Goal: Information Seeking & Learning: Check status

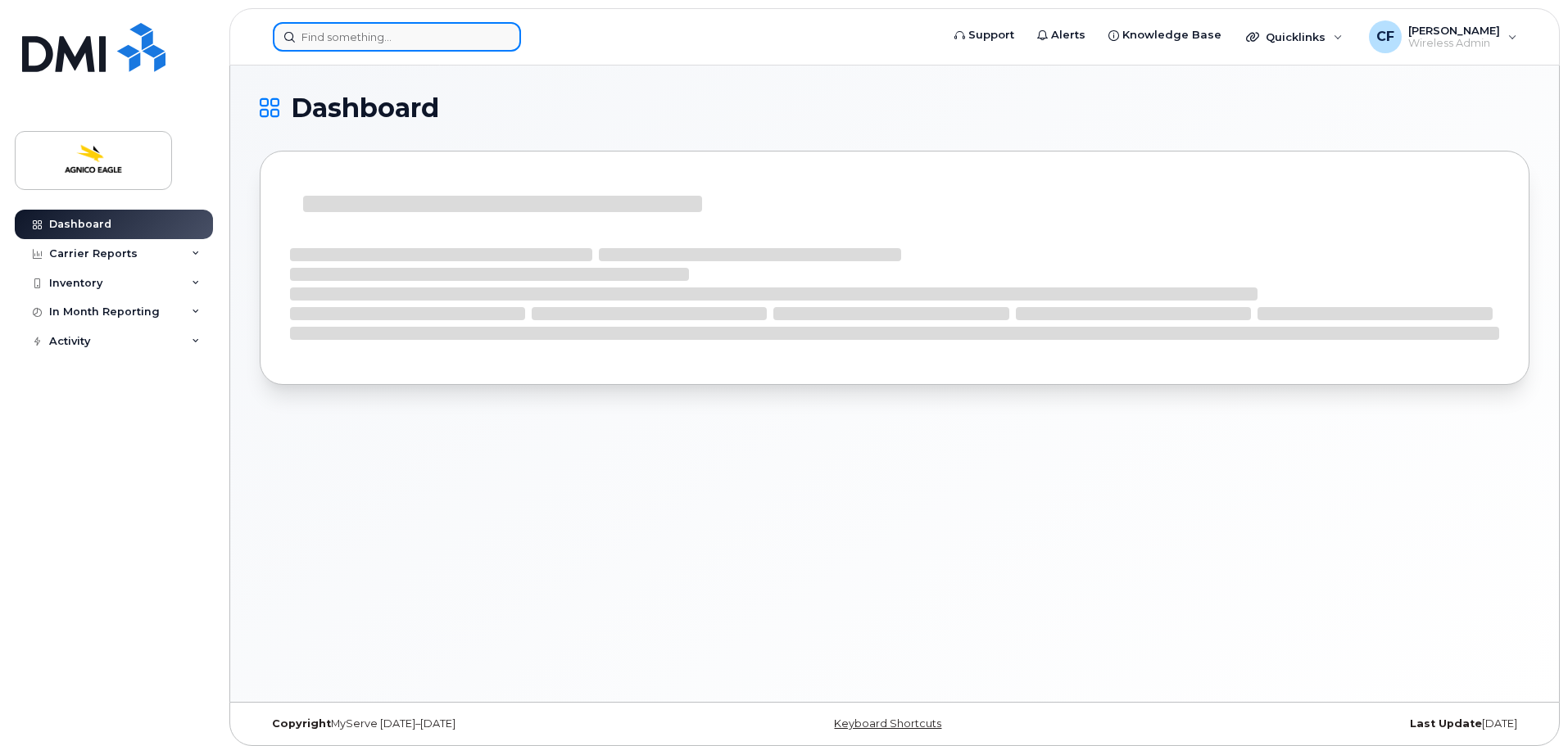
click at [374, 30] on input at bounding box center [397, 36] width 248 height 29
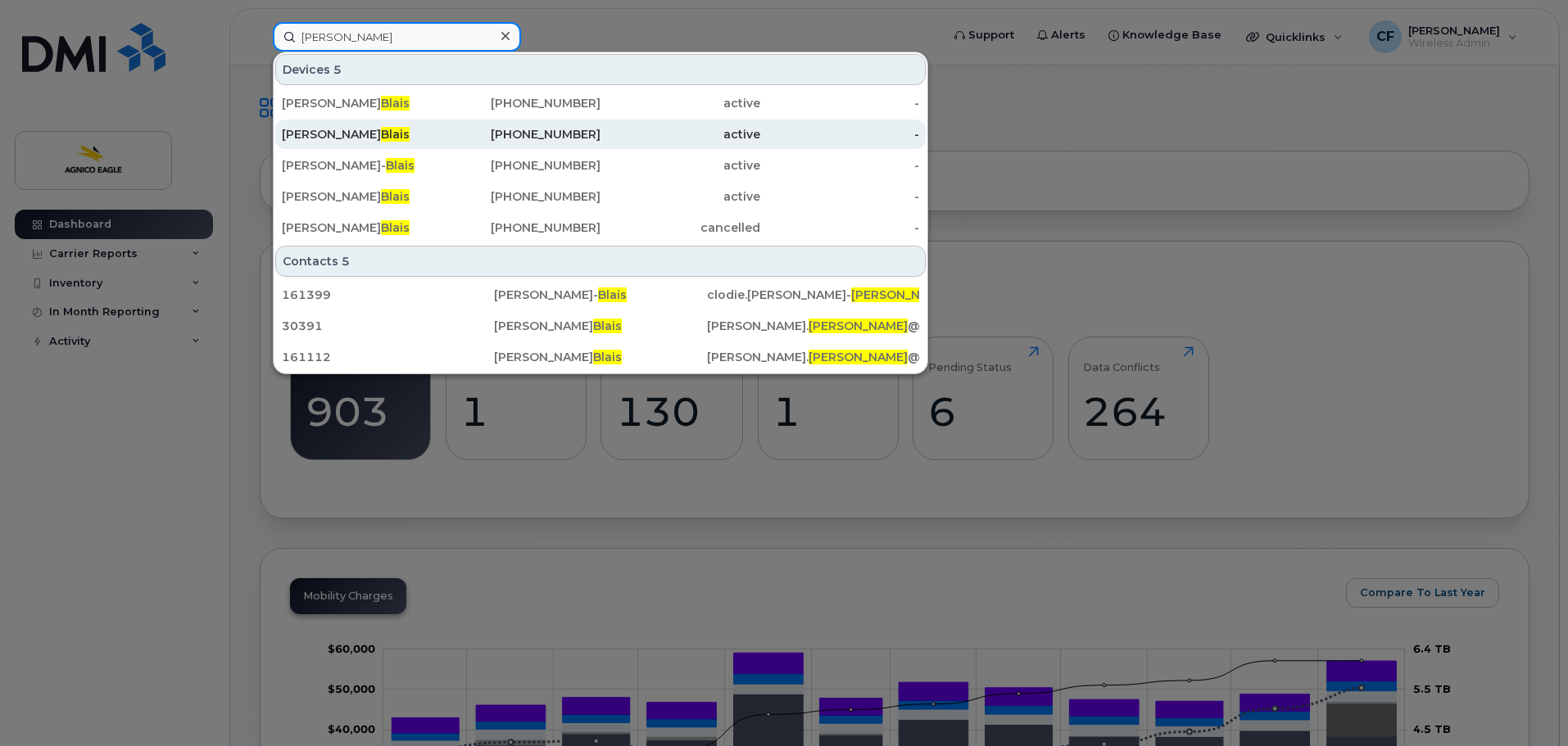
type input "[PERSON_NAME]"
click at [381, 137] on span "Blais" at bounding box center [395, 135] width 29 height 15
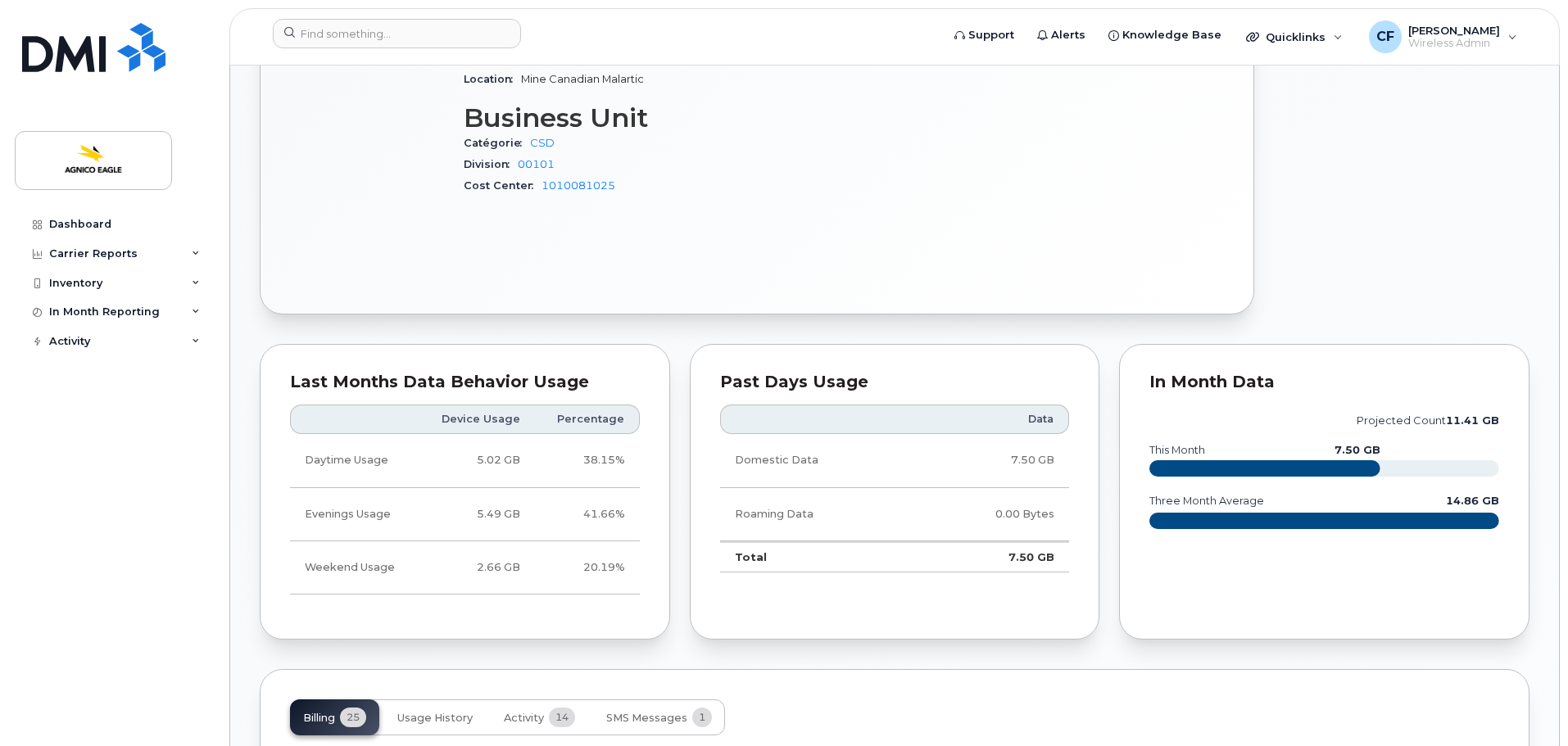
scroll to position [901, 0]
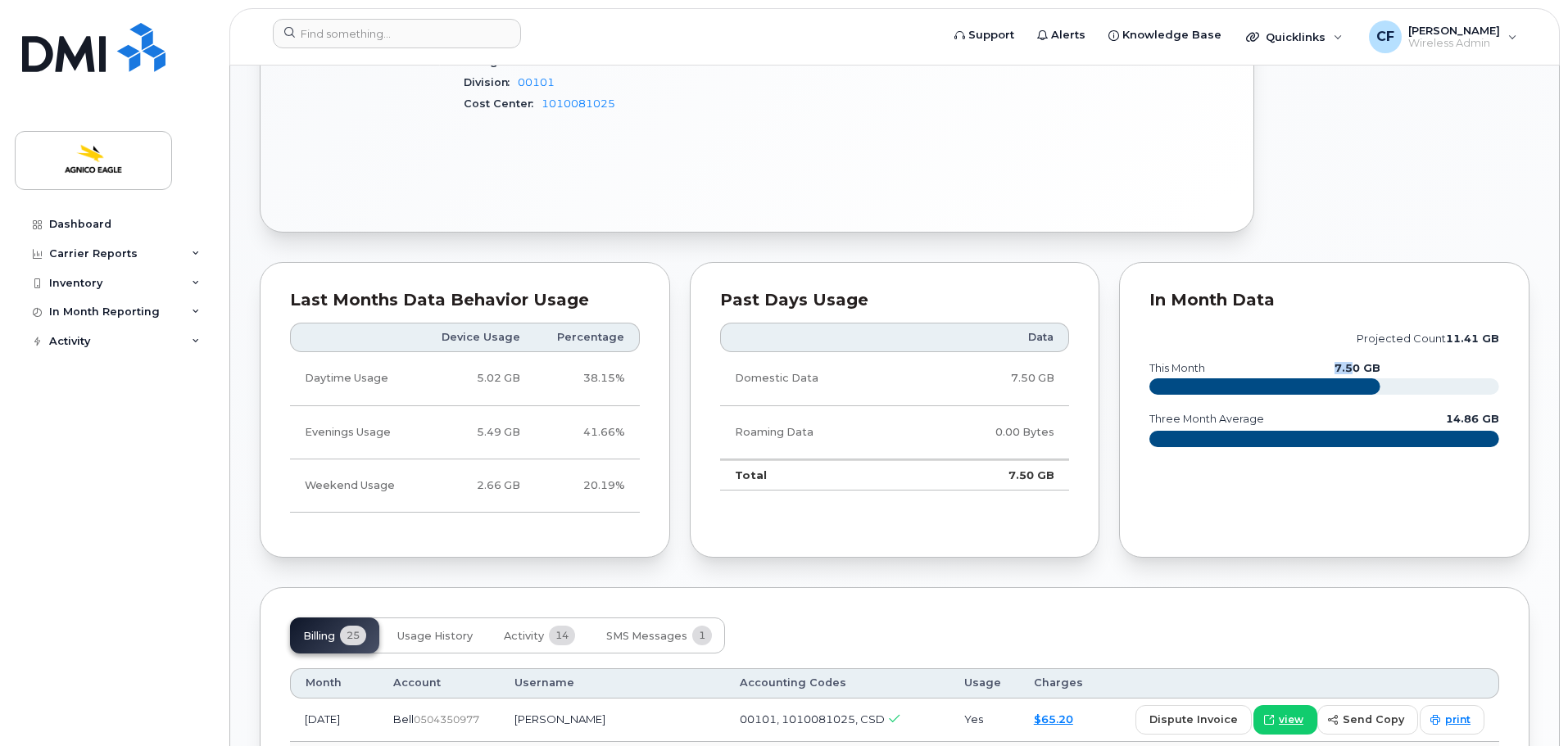
drag, startPoint x: 1336, startPoint y: 354, endPoint x: 1355, endPoint y: 354, distance: 19.0
click at [1355, 362] on text "7.50 GB" at bounding box center [1357, 368] width 45 height 13
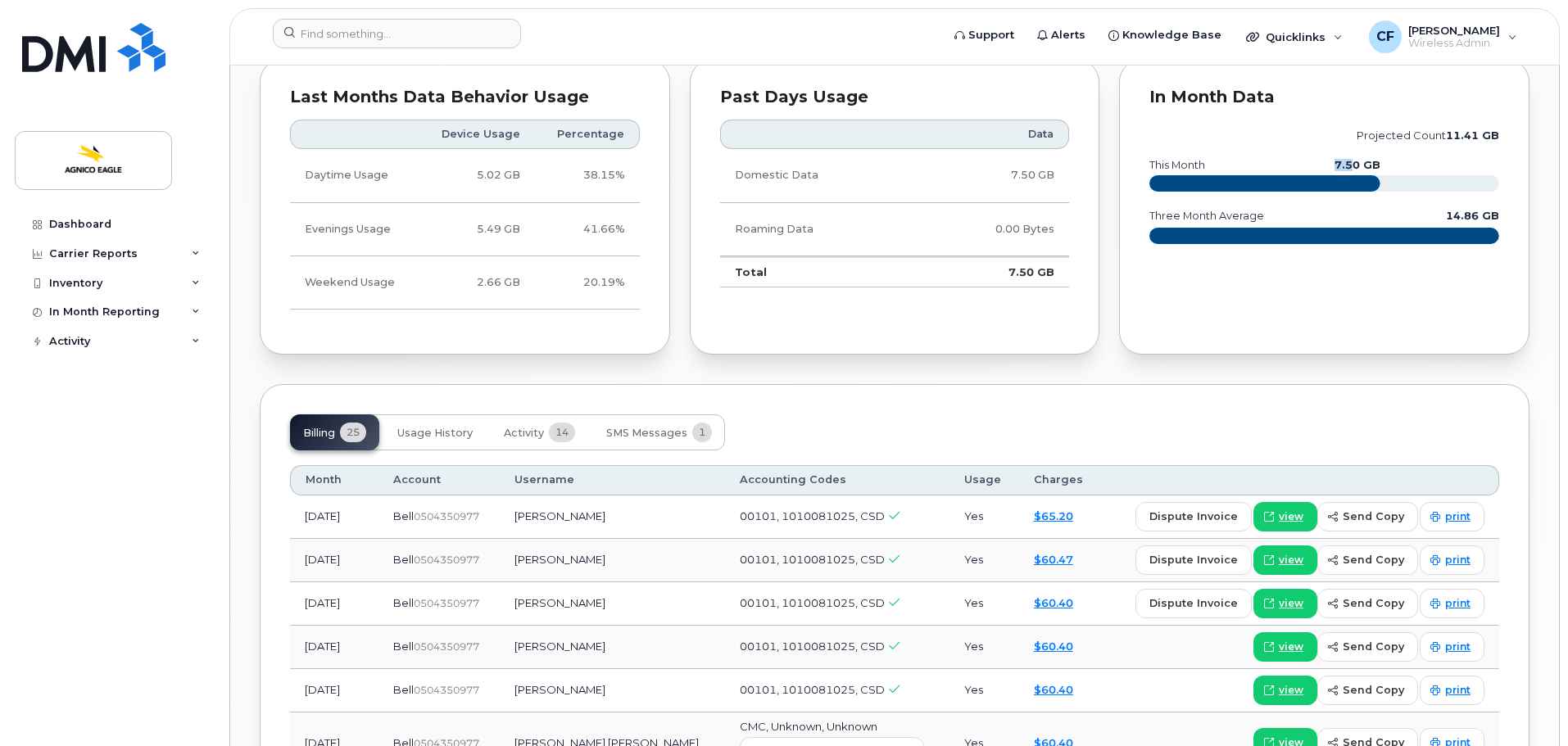
scroll to position [1065, 0]
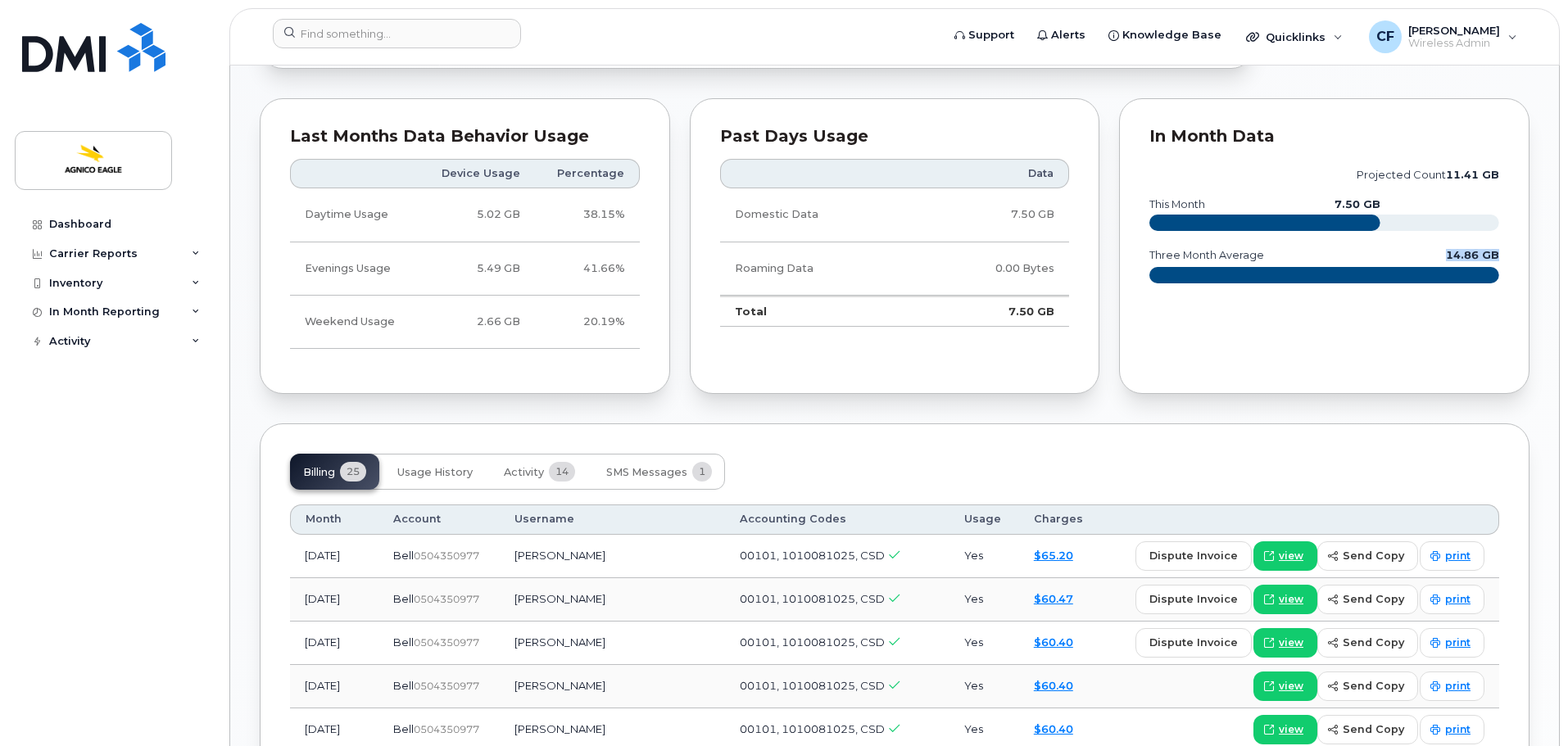
drag, startPoint x: 1449, startPoint y: 240, endPoint x: 1500, endPoint y: 242, distance: 51.0
click at [1500, 249] on text "14.86 GB" at bounding box center [1472, 255] width 53 height 13
click at [1532, 364] on div "In Month Data projected count 11.41 GB this month 7.50 GB three month average 1…" at bounding box center [1324, 247] width 430 height 317
click at [515, 466] on span "Activity" at bounding box center [524, 473] width 40 height 13
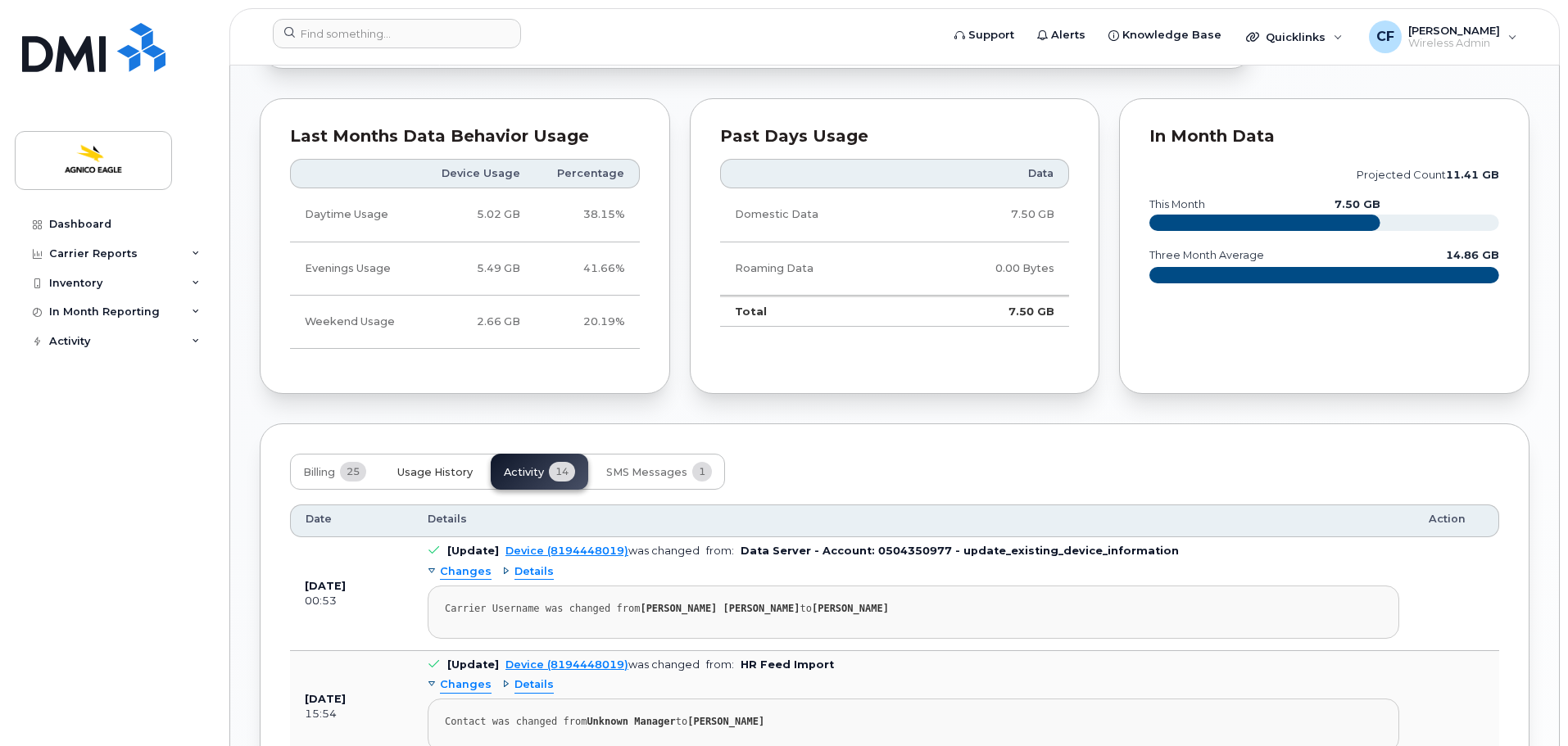
click at [429, 466] on span "Usage History" at bounding box center [435, 473] width 76 height 13
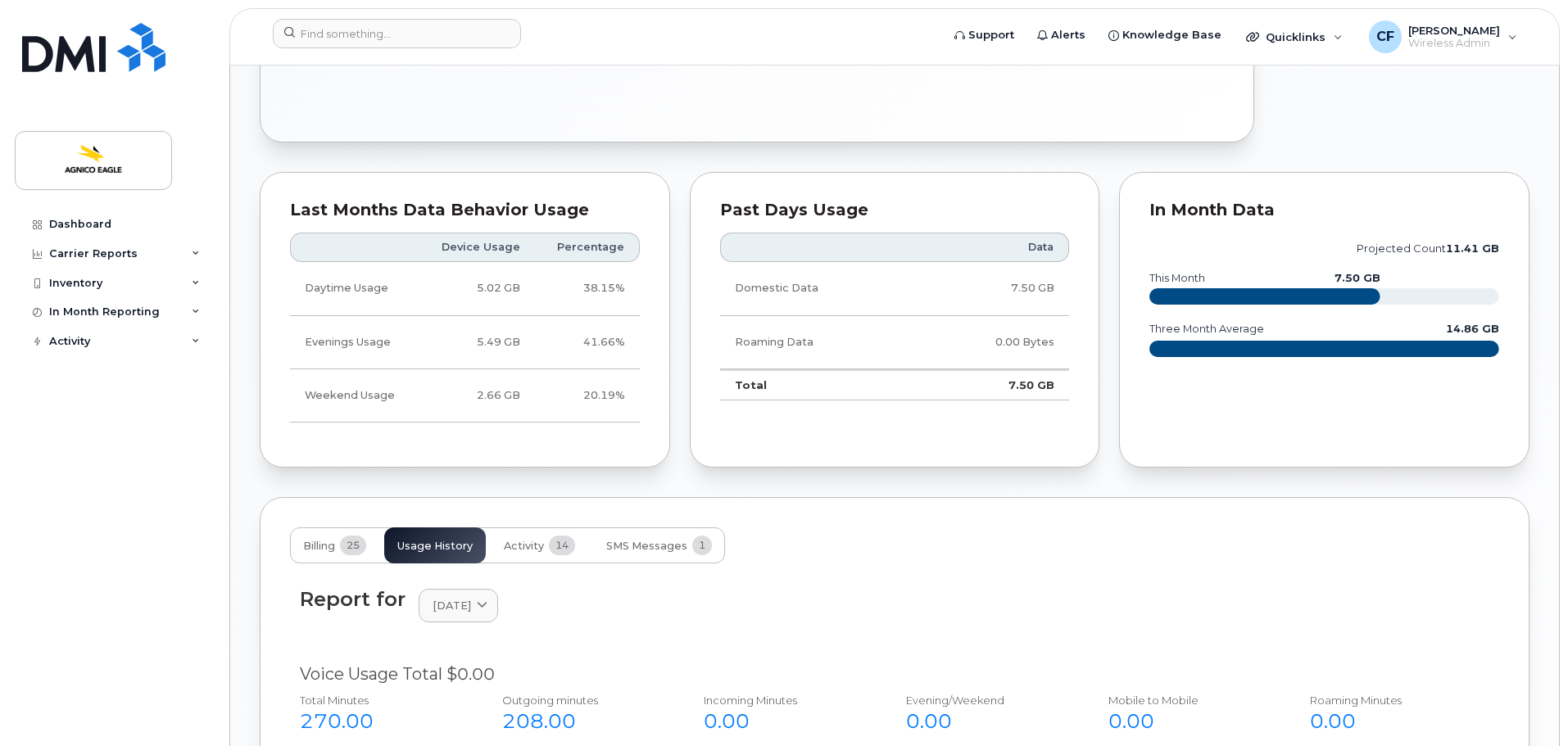
scroll to position [983, 0]
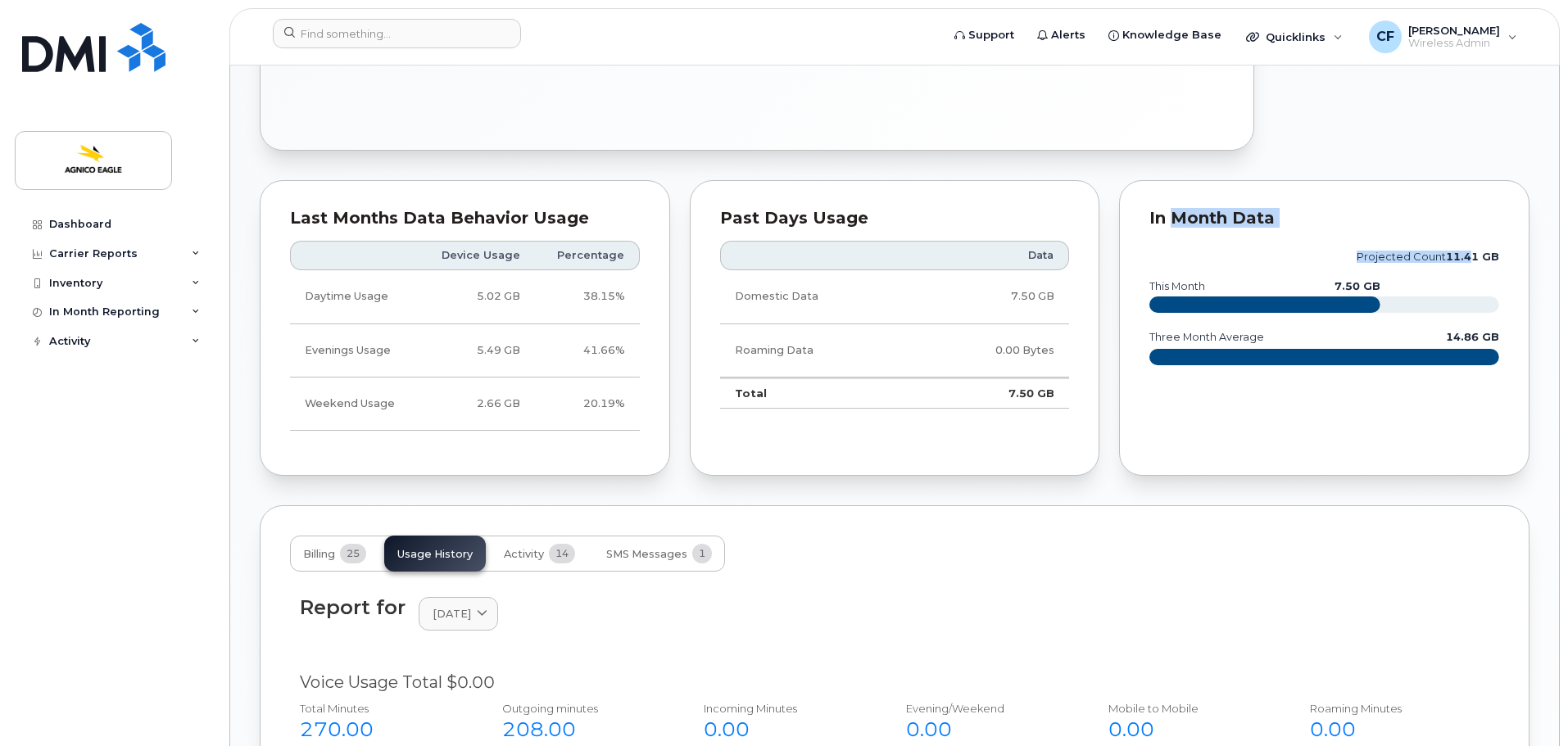
drag, startPoint x: 1176, startPoint y: 209, endPoint x: 1474, endPoint y: 248, distance: 300.5
click at [1474, 248] on div "In Month Data projected count 11.41 GB this month 7.50 GB three month average 1…" at bounding box center [1324, 328] width 410 height 296
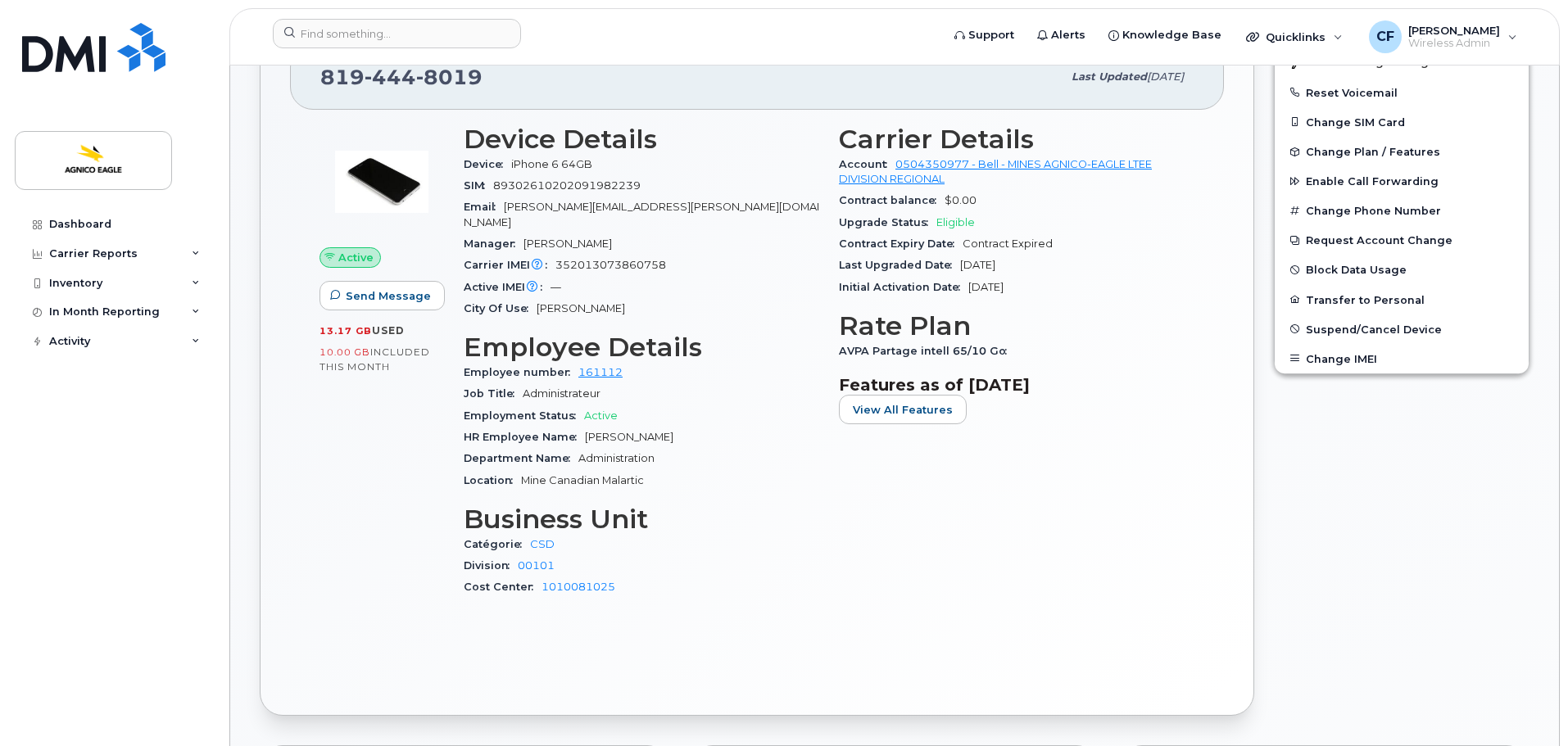
scroll to position [328, 0]
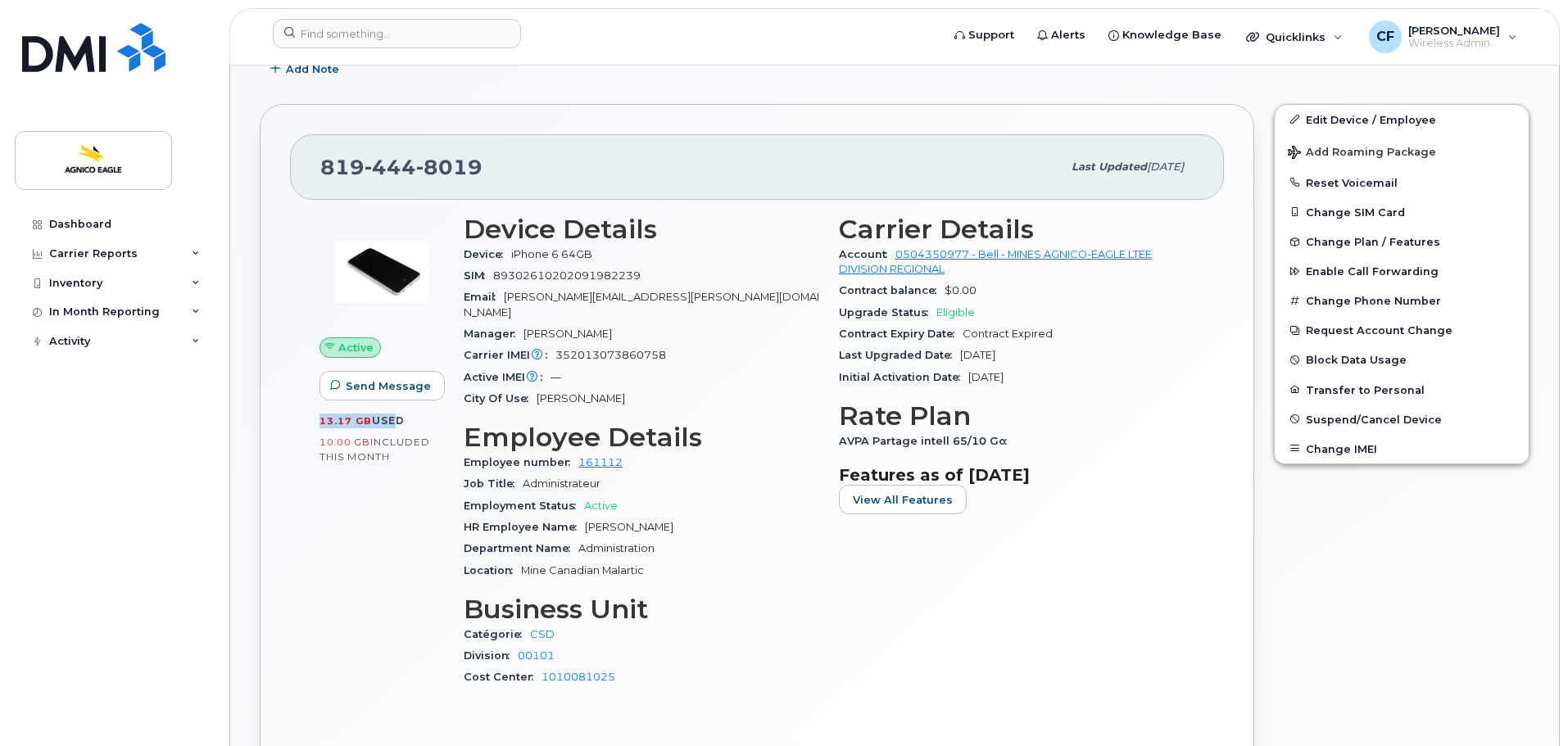
drag, startPoint x: 317, startPoint y: 421, endPoint x: 387, endPoint y: 423, distance: 70.0
click at [387, 423] on div "Active Send Message 13.17 GB  used 10.00 GB  included this month" at bounding box center [381, 458] width 144 height 507
click at [393, 465] on div "Active Send Message 13.17 GB  used 10.00 GB  included this month" at bounding box center [381, 458] width 144 height 507
drag, startPoint x: 295, startPoint y: 438, endPoint x: 375, endPoint y: 442, distance: 80.1
click at [375, 442] on div "Active Send Message 13.17 GB  used 10.00 GB  included this month Device Details…" at bounding box center [756, 488] width 934 height 576
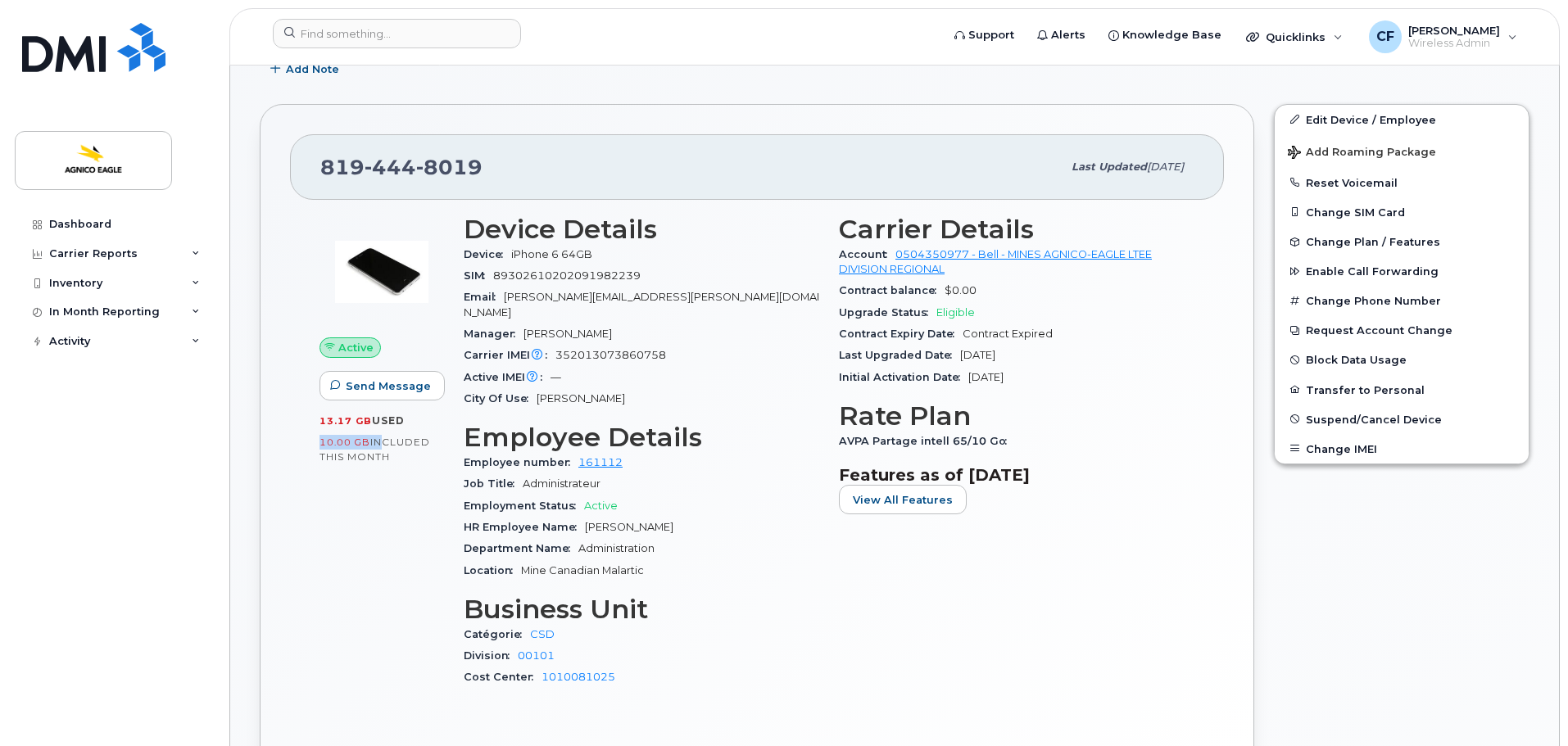
drag, startPoint x: 1121, startPoint y: 163, endPoint x: 1185, endPoint y: 165, distance: 64.0
click at [1184, 165] on div "Last updated [DATE]" at bounding box center [1128, 167] width 132 height 35
click at [1238, 576] on div "819 444 8019 Last updated Jun 04, 2025 Active Send Message 13.17 GB  used 10.00…" at bounding box center [756, 456] width 995 height 702
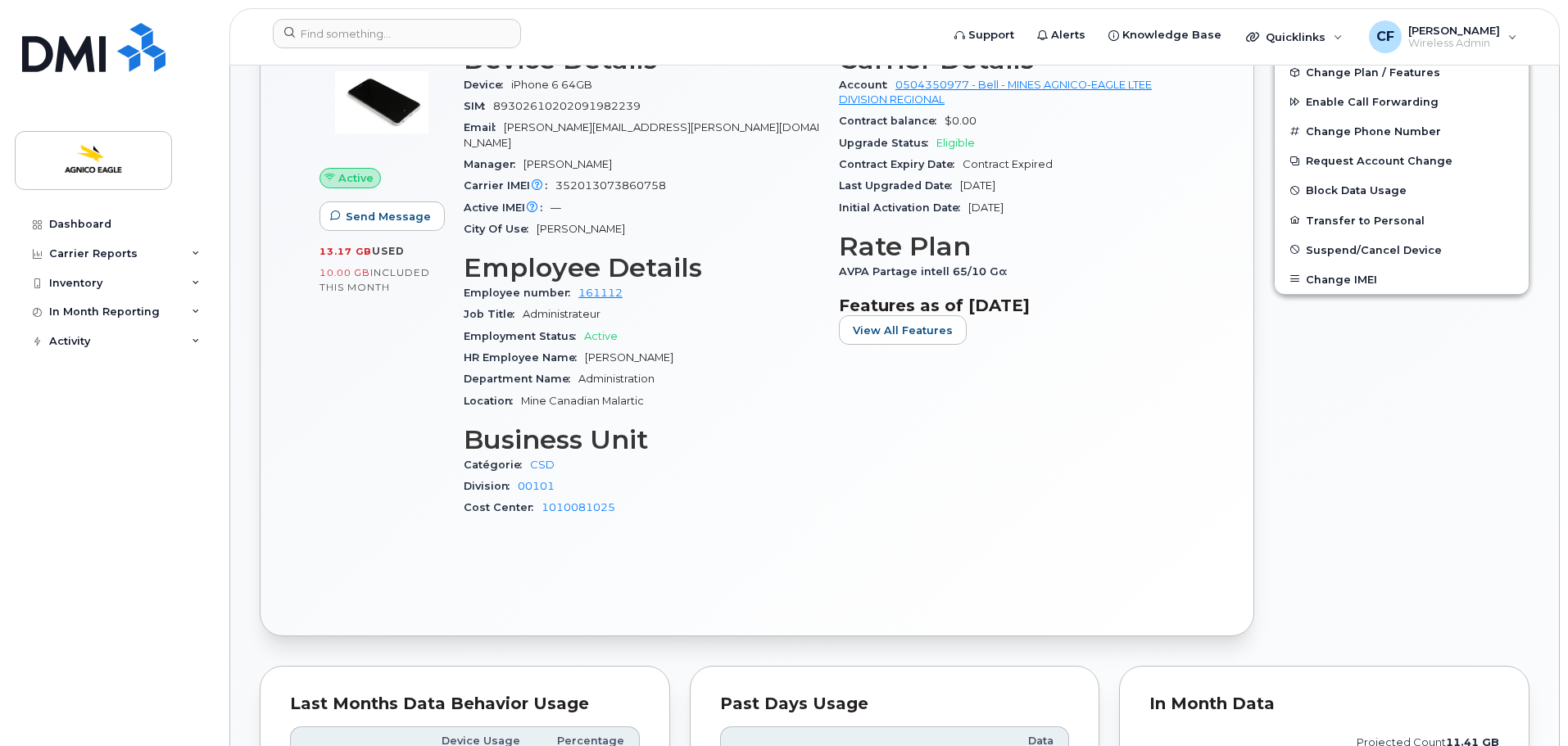
scroll to position [492, 0]
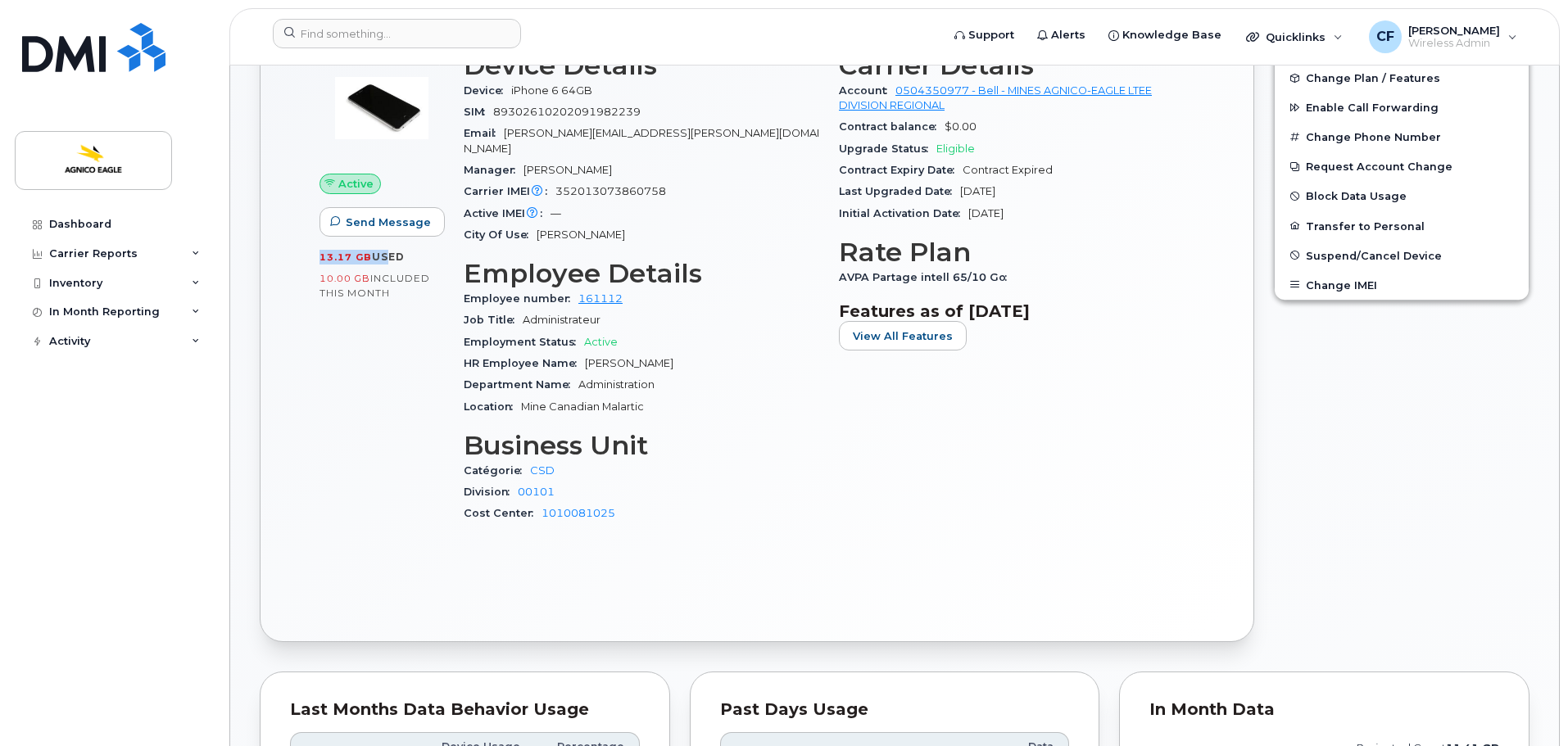
drag, startPoint x: 324, startPoint y: 261, endPoint x: 380, endPoint y: 263, distance: 56.0
click at [380, 263] on div "Active Send Message 13.17 GB  used 10.00 GB  included this month" at bounding box center [381, 295] width 144 height 507
click at [397, 352] on div "Active Send Message 13.17 GB  used 10.00 GB  included this month" at bounding box center [381, 295] width 144 height 507
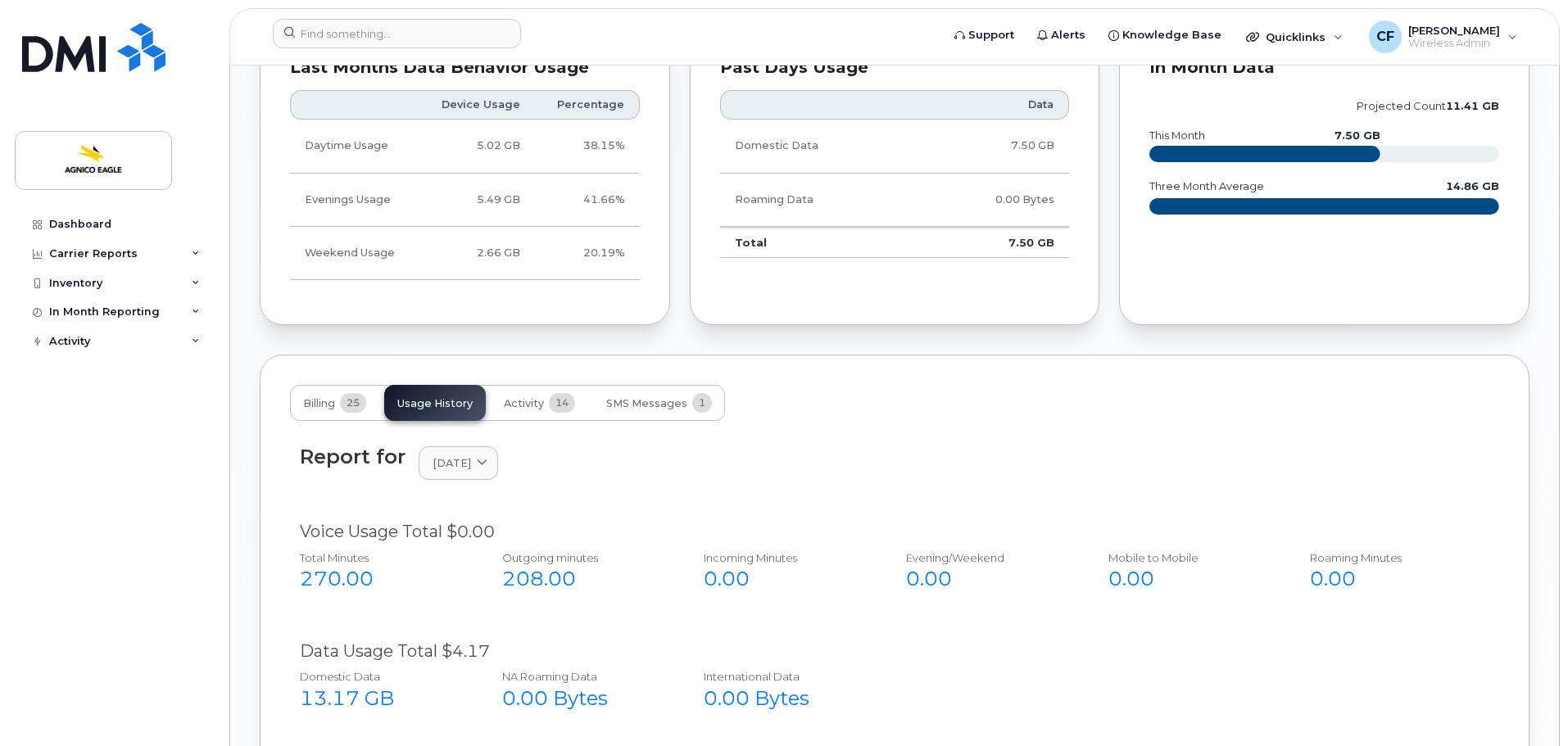
scroll to position [1229, 0]
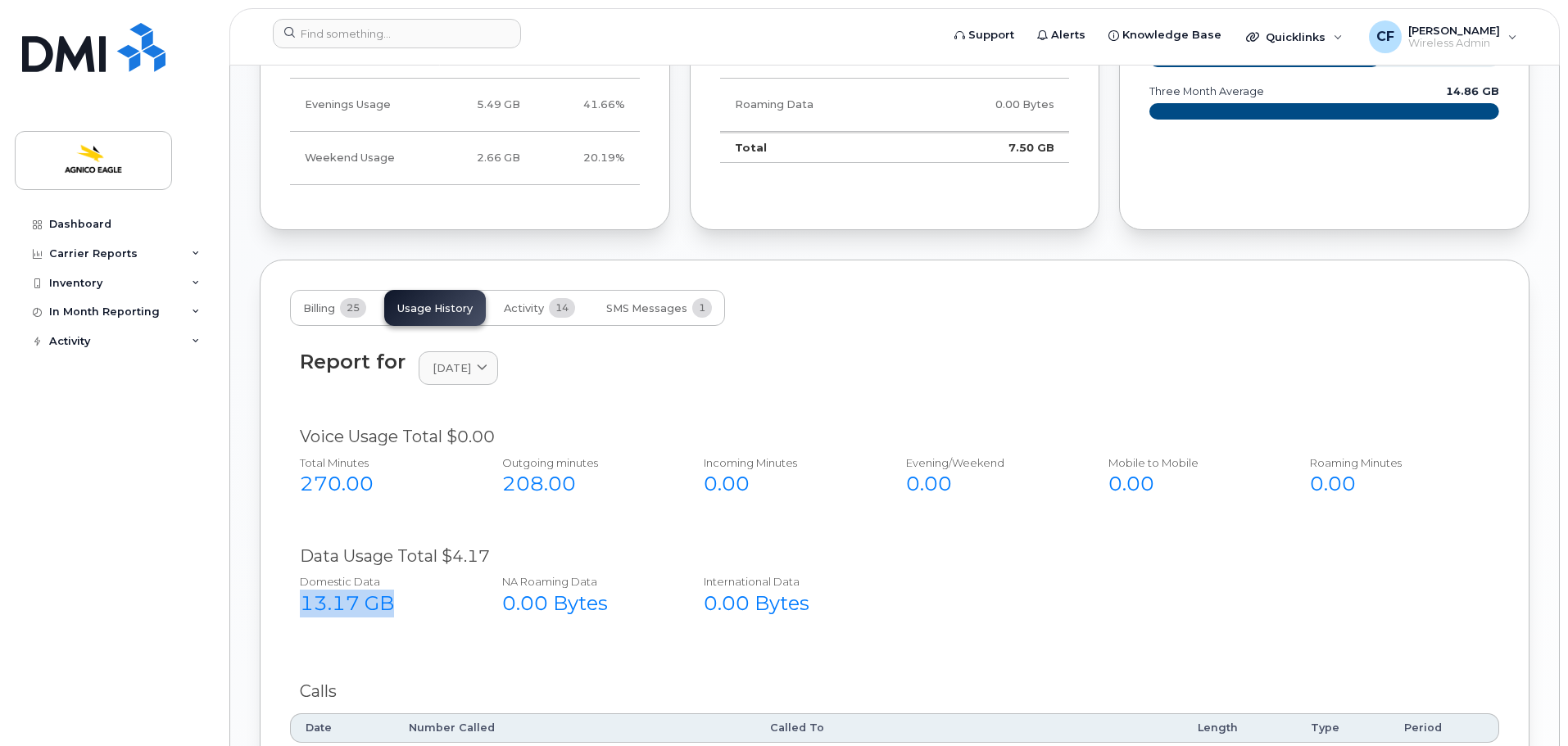
drag, startPoint x: 295, startPoint y: 597, endPoint x: 390, endPoint y: 590, distance: 95.3
click at [390, 590] on div "Domestic Data 13.17 GB NA Roaming Data 0.00 Bytes International Data 0.00 Bytes" at bounding box center [883, 600] width 1213 height 67
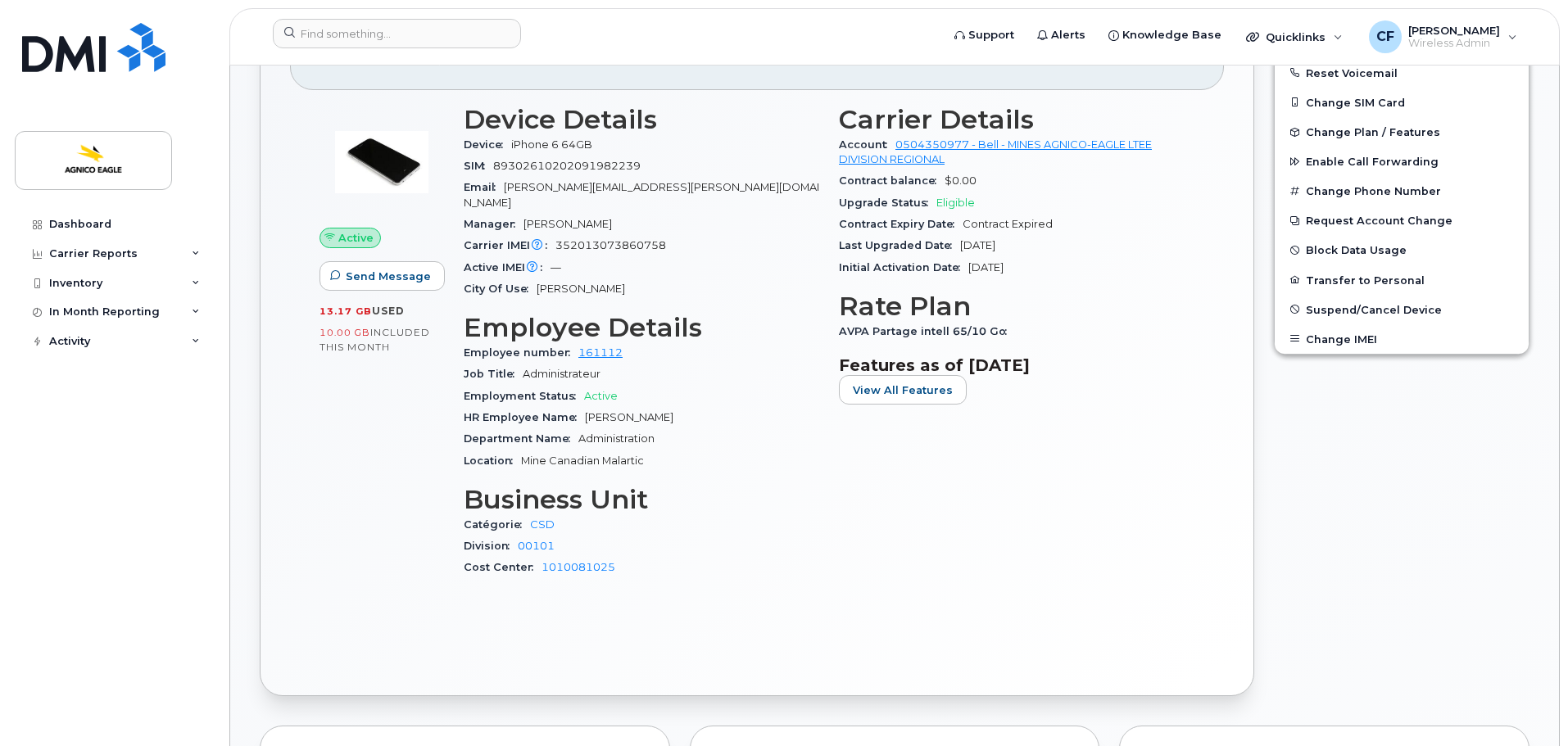
scroll to position [410, 0]
